Goal: Information Seeking & Learning: Learn about a topic

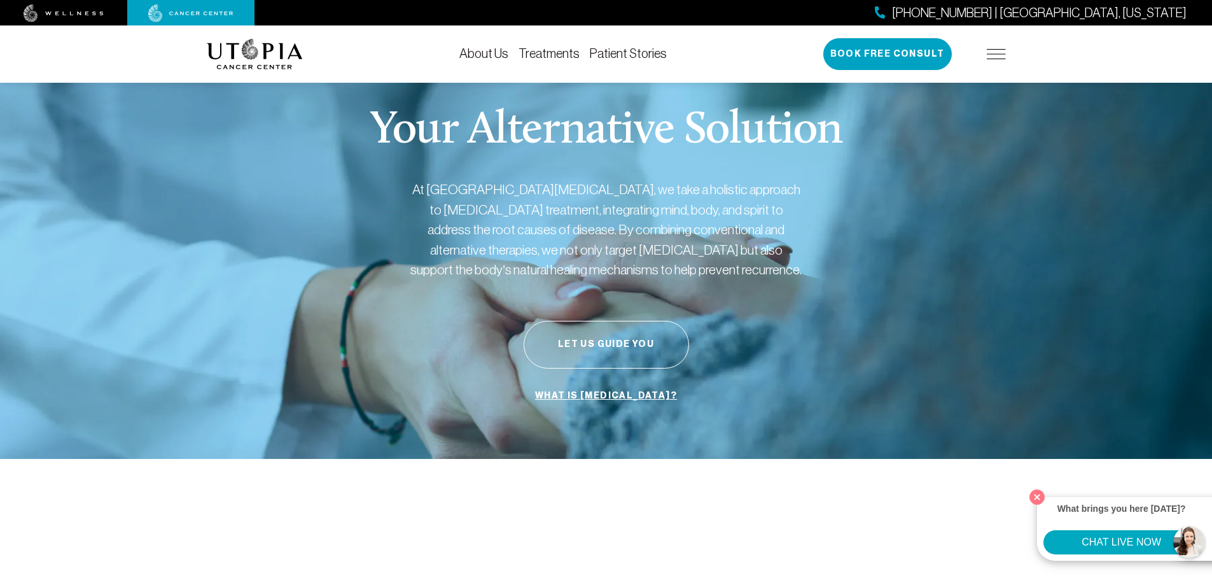
drag, startPoint x: 611, startPoint y: 333, endPoint x: 674, endPoint y: 231, distance: 120.3
click at [696, 285] on div "Your Alternative Solution At [GEOGRAPHIC_DATA][MEDICAL_DATA], we take a holisti…" at bounding box center [606, 258] width 799 height 402
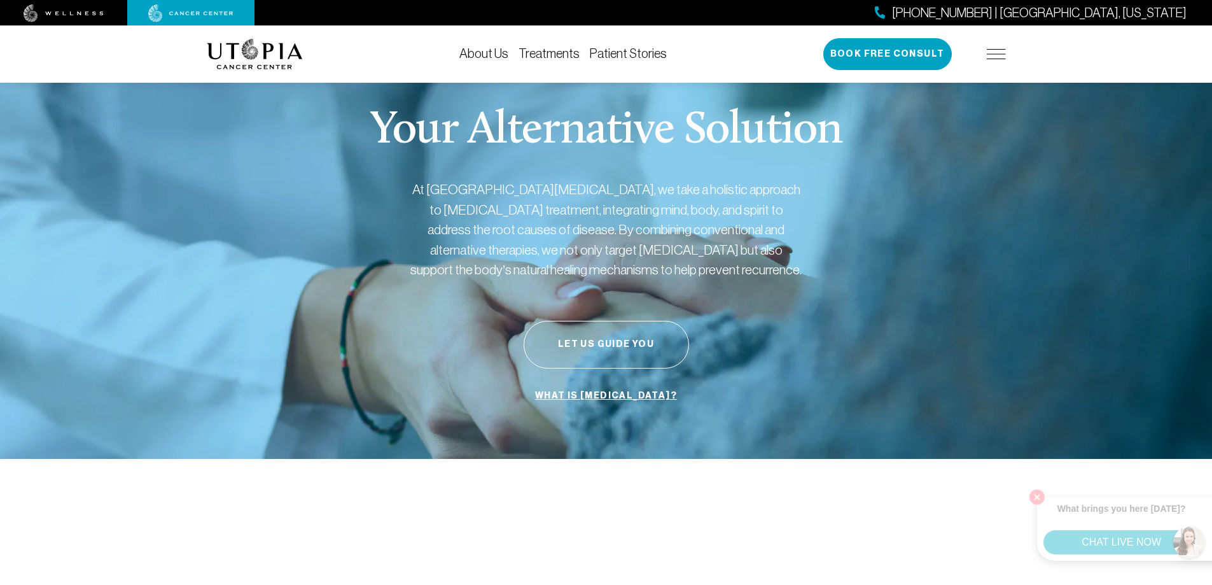
click at [476, 50] on link "About Us" at bounding box center [483, 53] width 49 height 14
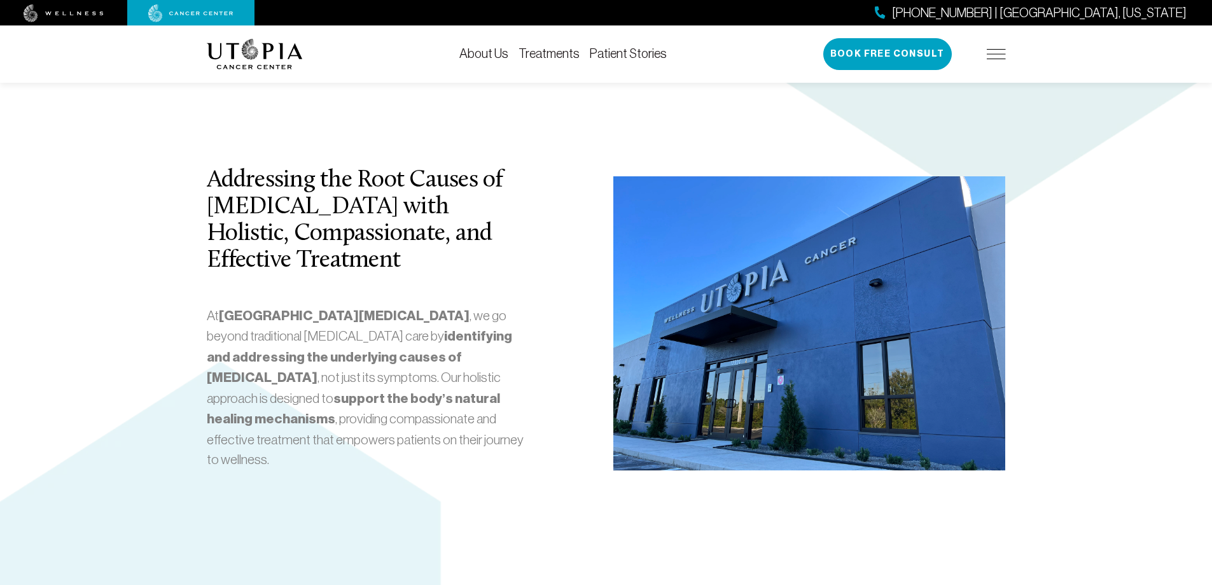
scroll to position [2355, 0]
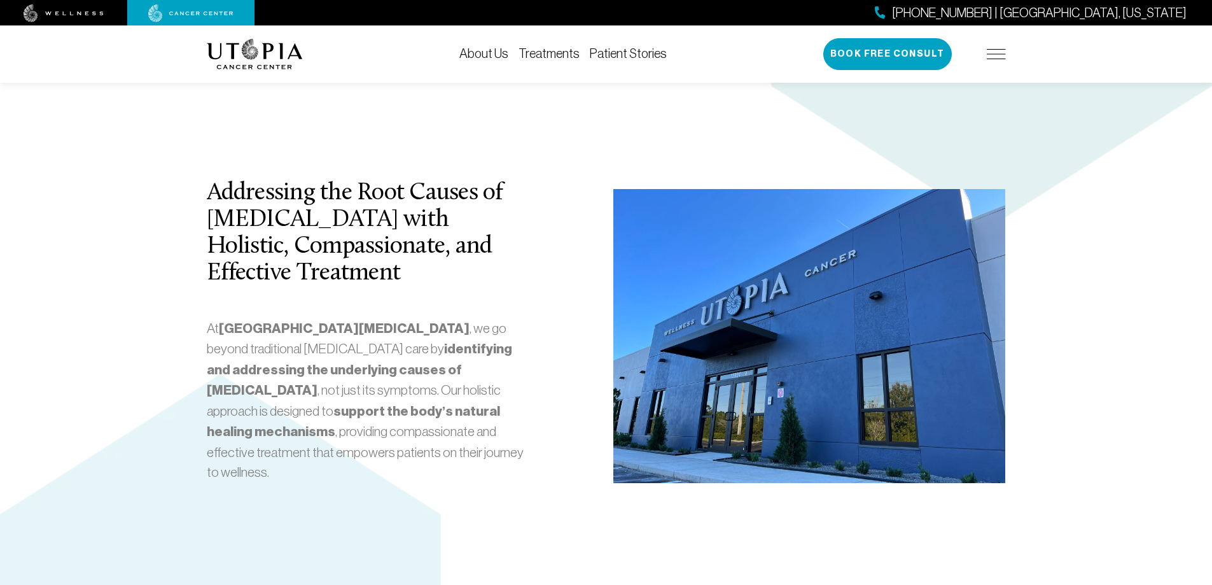
click at [174, 16] on img at bounding box center [190, 13] width 85 height 18
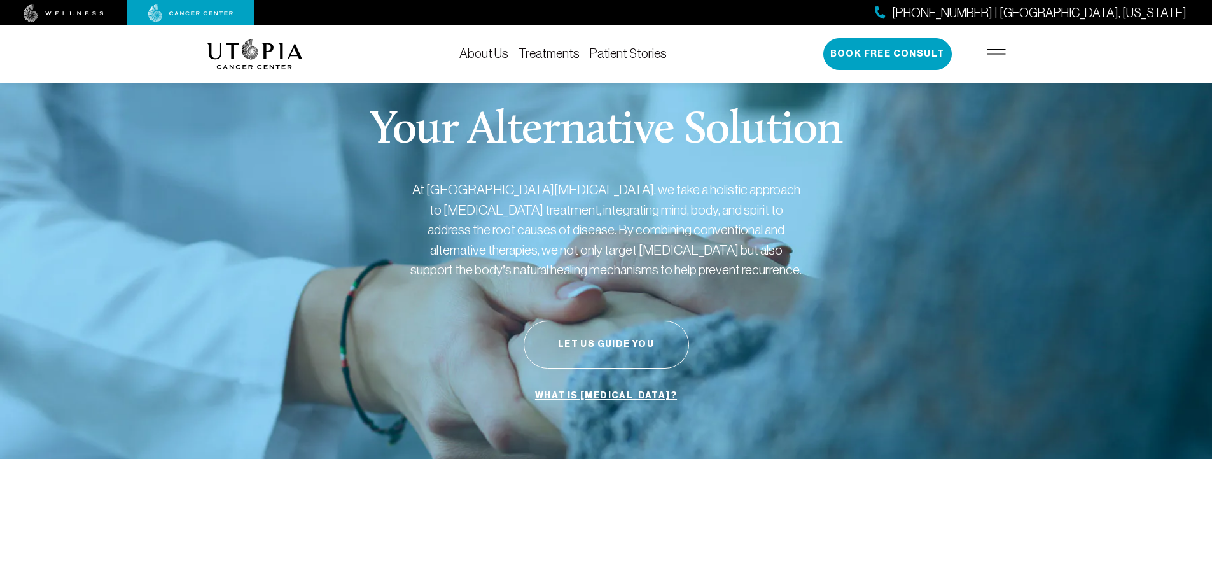
click at [469, 55] on link "About Us" at bounding box center [483, 53] width 49 height 14
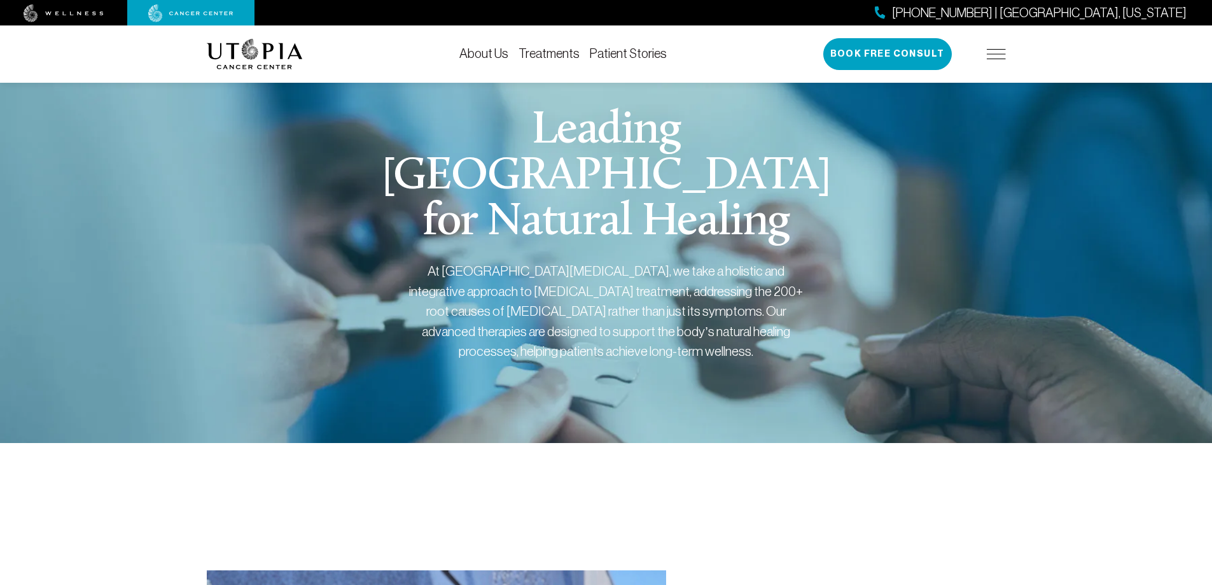
click at [547, 50] on link "Treatments" at bounding box center [549, 53] width 61 height 14
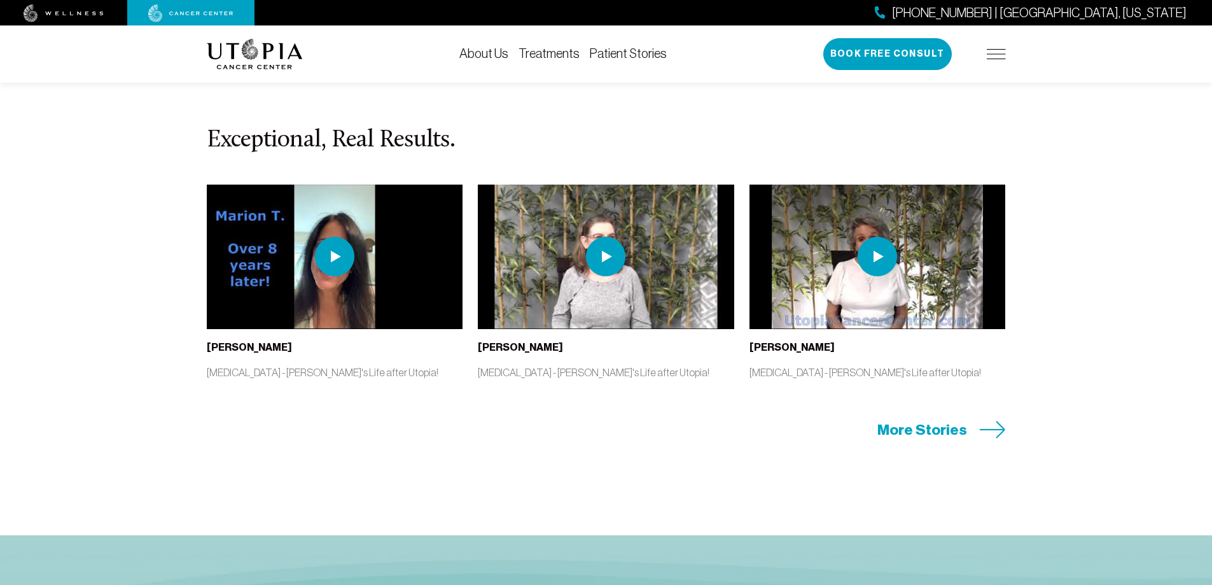
scroll to position [2673, 0]
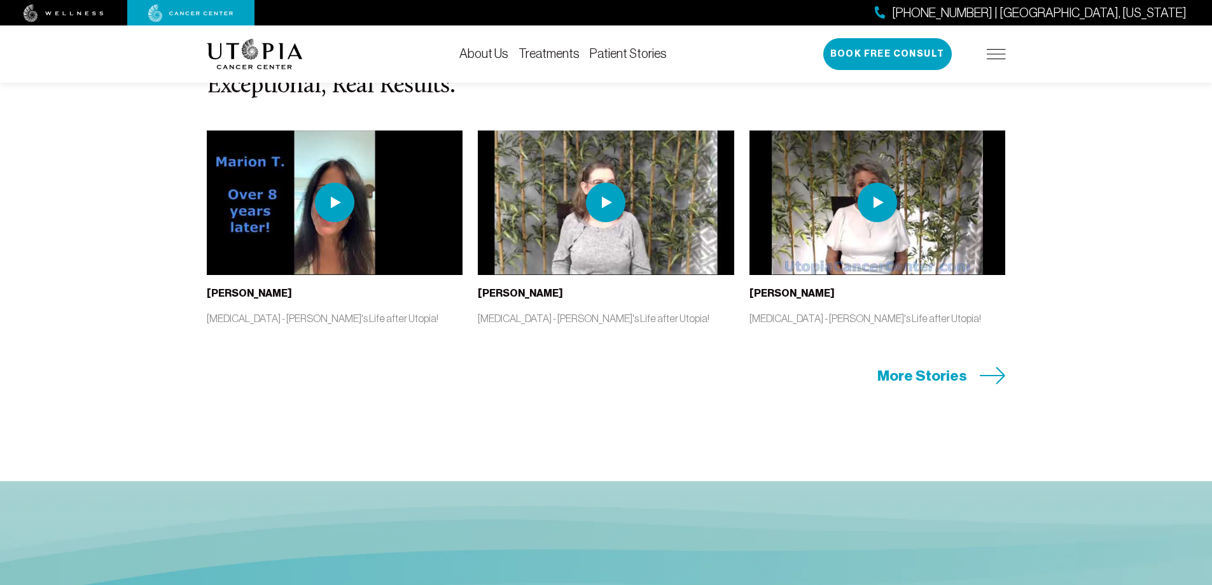
click at [993, 50] on img at bounding box center [996, 54] width 19 height 10
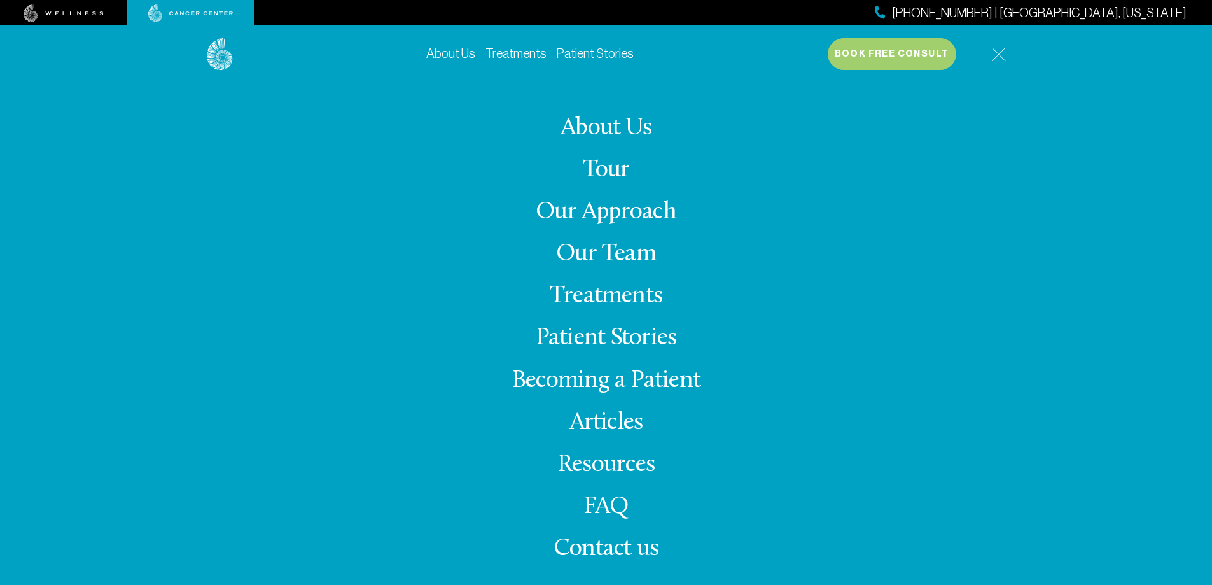
click at [653, 383] on link "Becoming a Patient" at bounding box center [606, 380] width 189 height 25
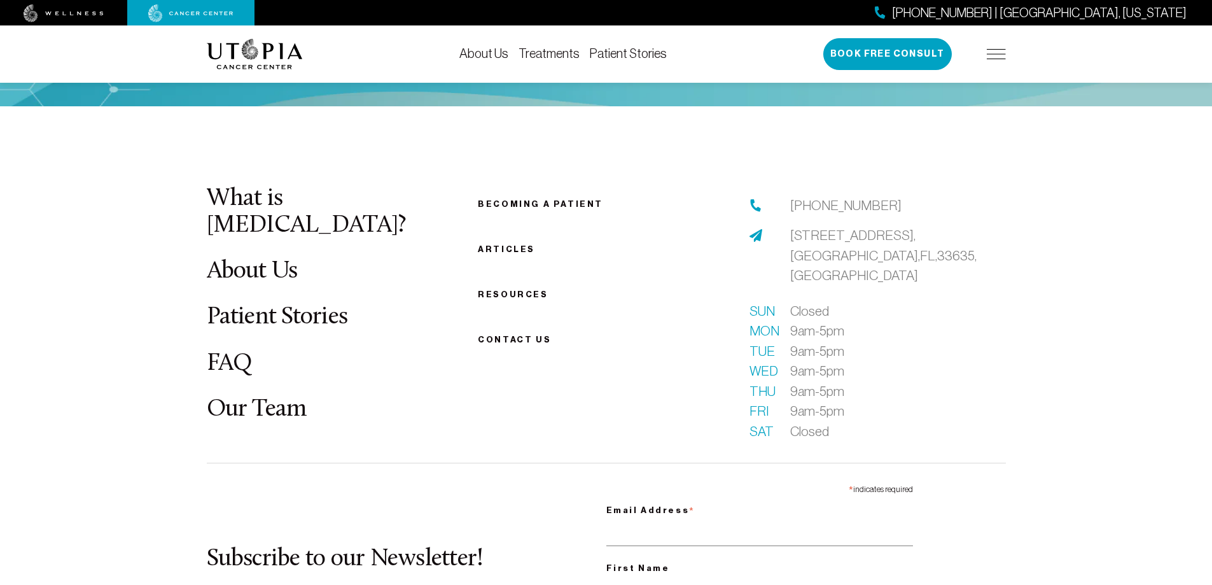
scroll to position [1774, 0]
click at [487, 290] on link "Resources" at bounding box center [513, 295] width 70 height 10
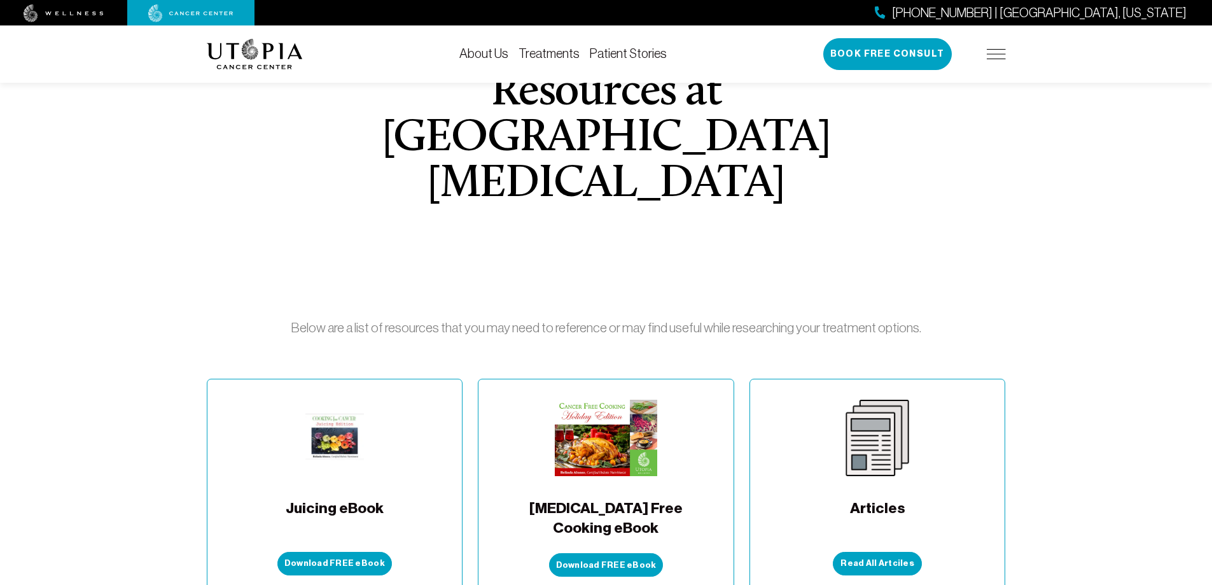
scroll to position [3, 0]
